Goal: Task Accomplishment & Management: Complete application form

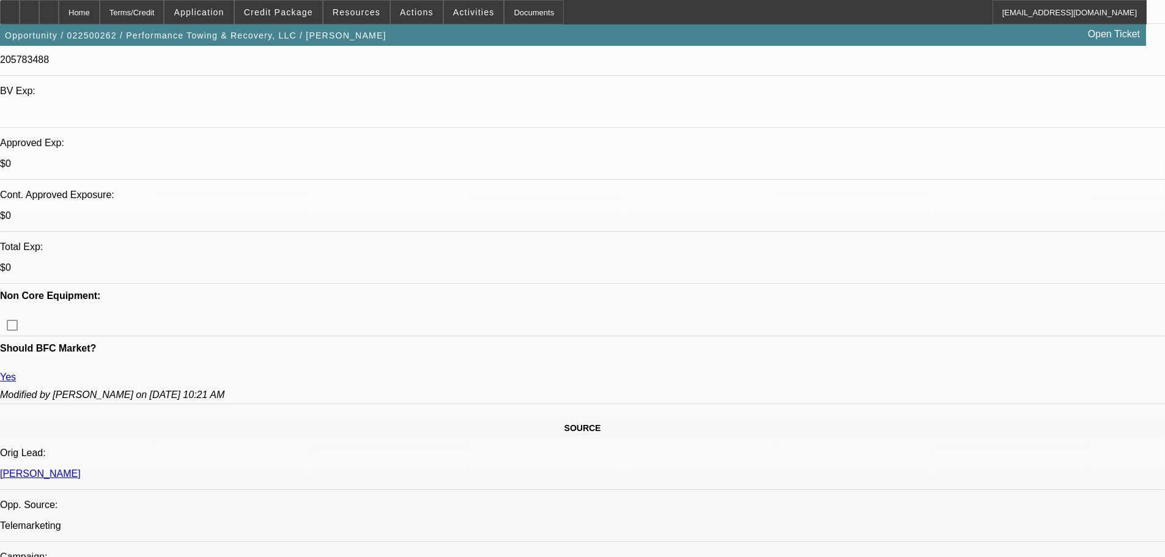
select select "0"
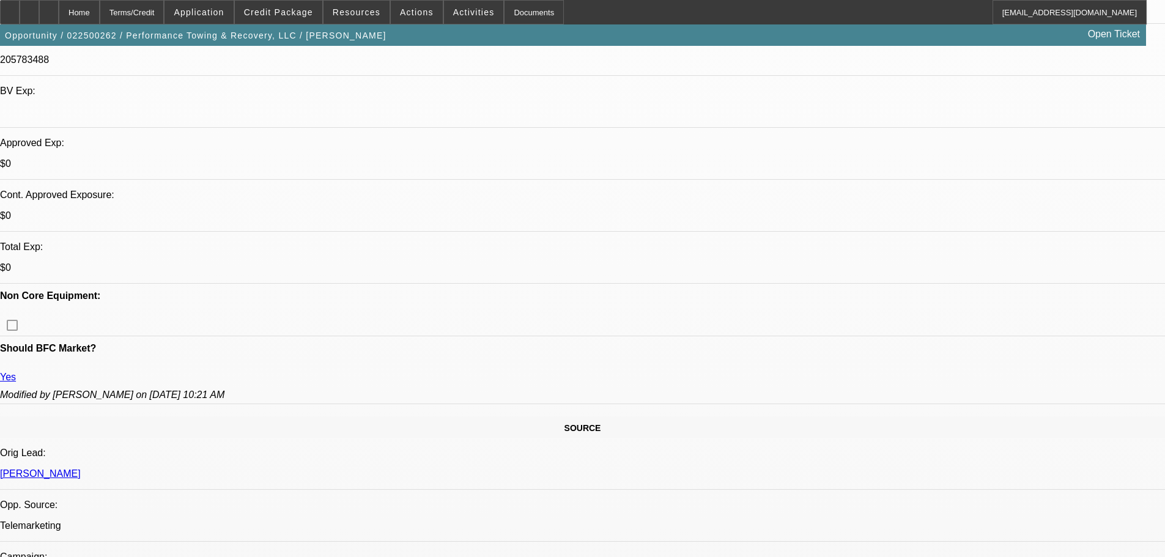
select select "0"
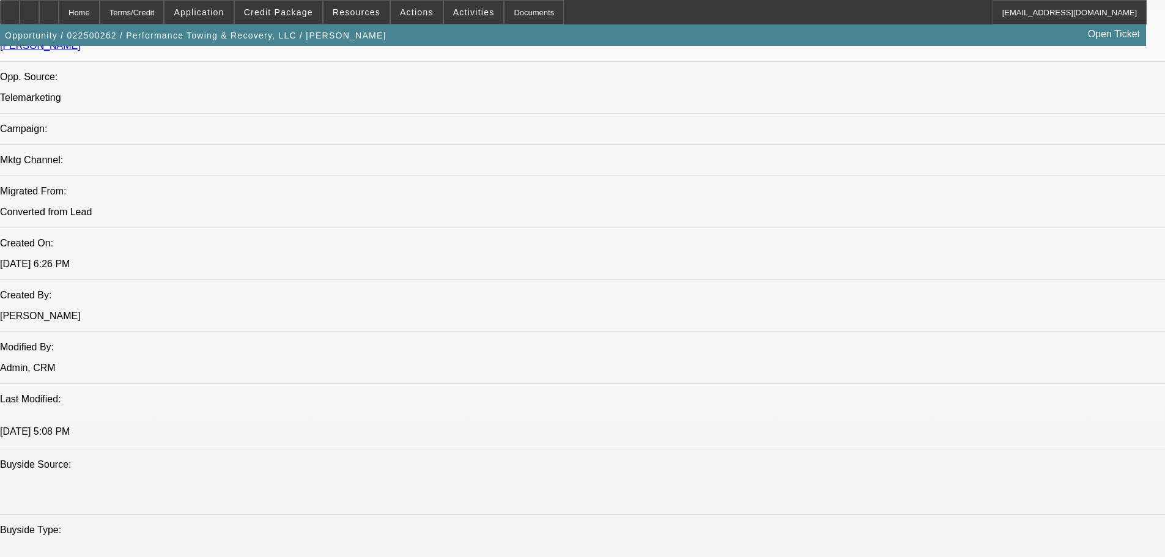
select select "1"
select select "6"
select select "1"
select select "2"
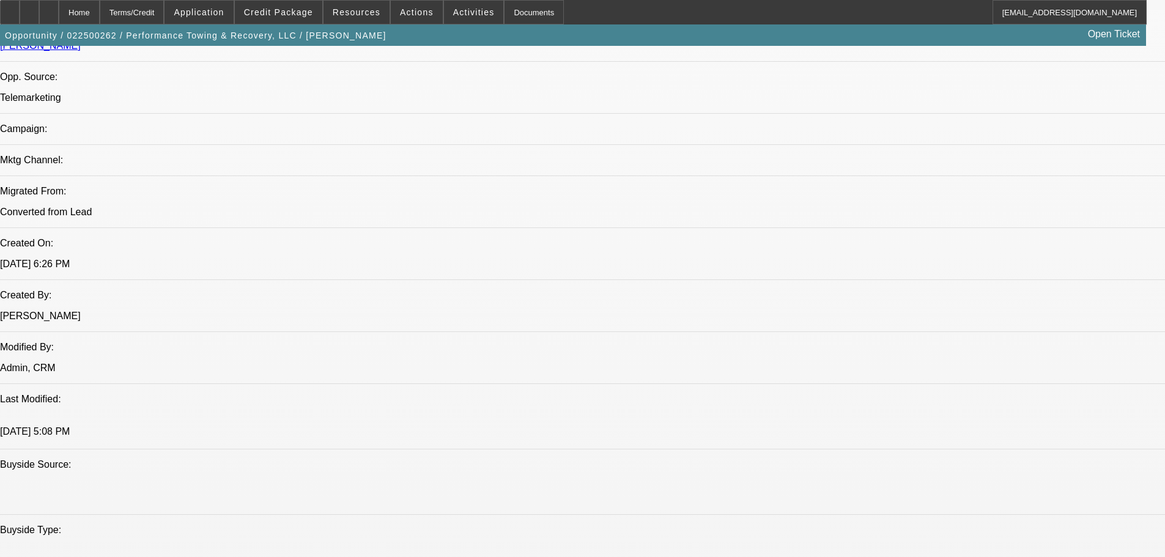
select select "6"
select select "1"
select select "6"
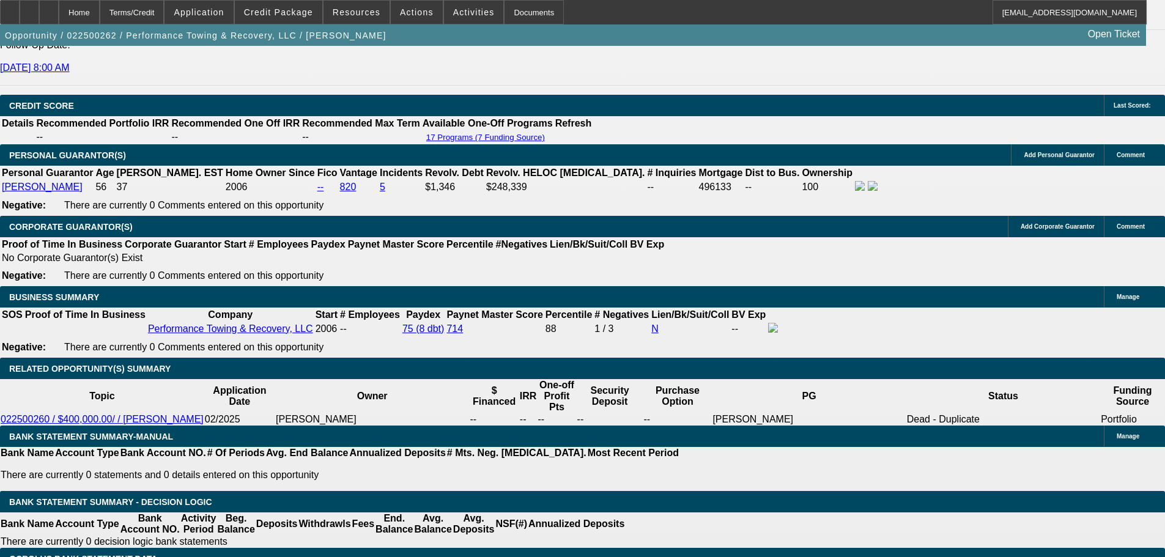
scroll to position [1468, 0]
